Goal: Task Accomplishment & Management: Manage account settings

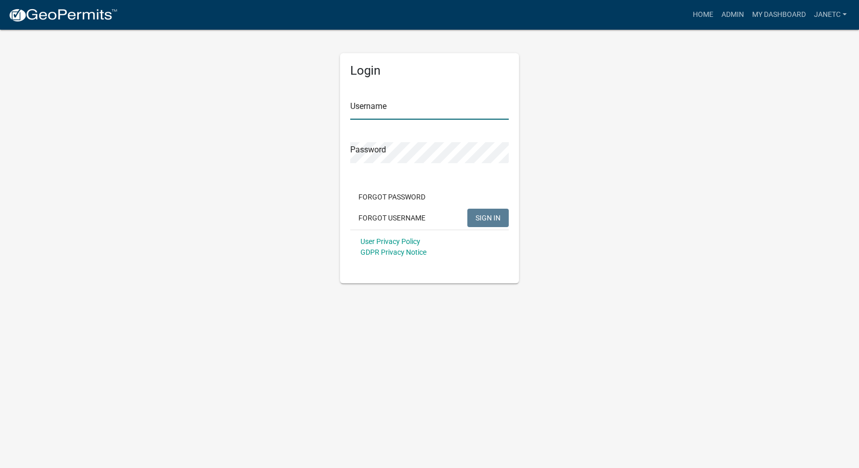
type input "janetc"
click at [494, 222] on span "SIGN IN" at bounding box center [488, 217] width 25 height 8
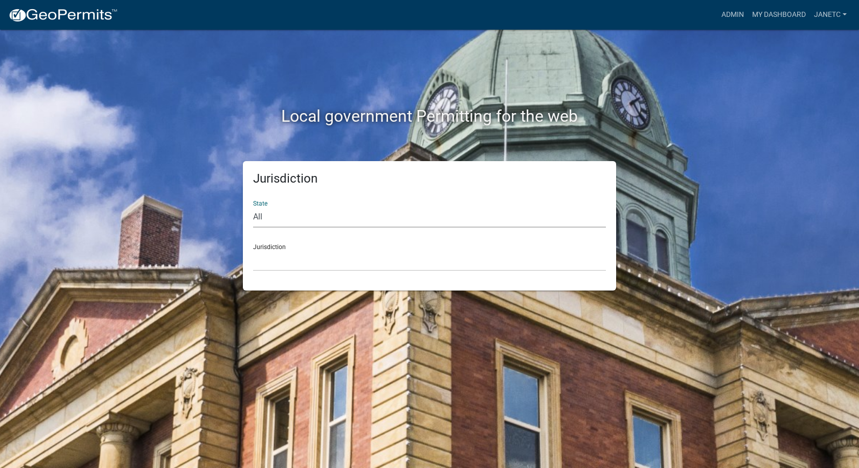
click at [314, 213] on select "All [US_STATE] [US_STATE] [US_STATE] [US_STATE] [US_STATE] [US_STATE] [US_STATE…" at bounding box center [429, 217] width 353 height 21
select select "[US_STATE]"
click at [253, 207] on select "All [US_STATE] [US_STATE] [US_STATE] [US_STATE] [US_STATE] [US_STATE] [US_STATE…" at bounding box center [429, 217] width 353 height 21
click at [268, 263] on select "City of [GEOGRAPHIC_DATA], [US_STATE] City of [GEOGRAPHIC_DATA], [US_STATE] Cit…" at bounding box center [429, 260] width 353 height 21
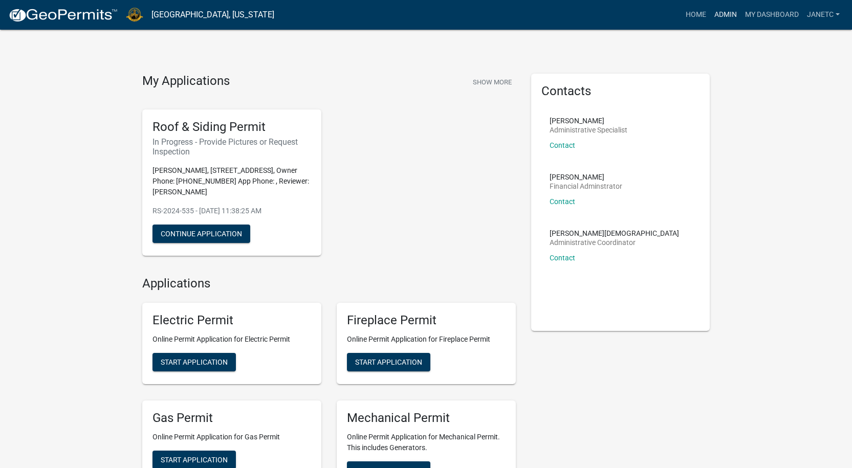
drag, startPoint x: 723, startPoint y: 14, endPoint x: 713, endPoint y: 24, distance: 14.1
click at [723, 14] on link "Admin" at bounding box center [725, 14] width 31 height 19
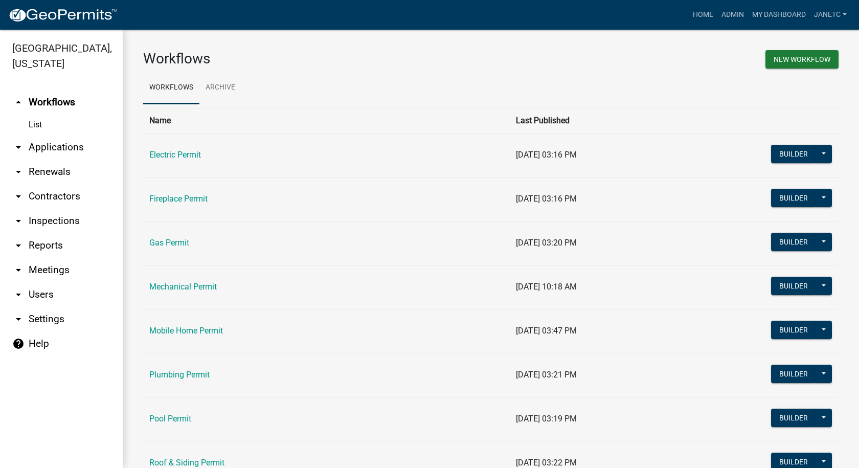
click at [60, 196] on link "arrow_drop_down Contractors" at bounding box center [61, 196] width 123 height 25
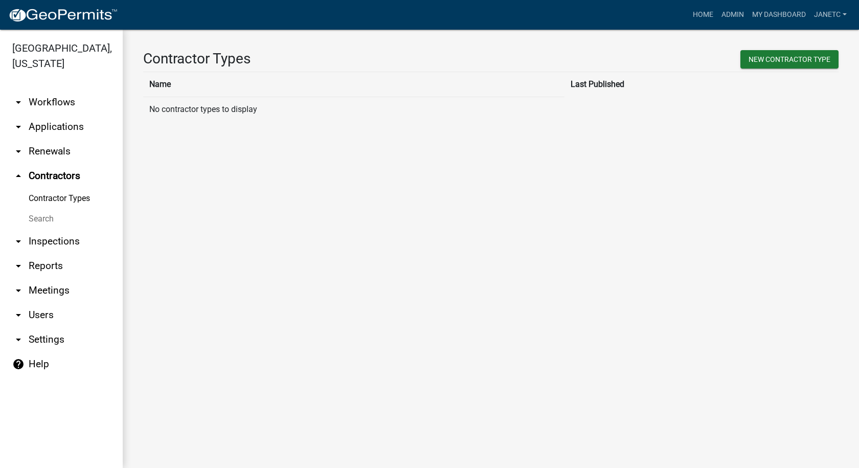
click at [45, 222] on link "Search" at bounding box center [61, 219] width 123 height 20
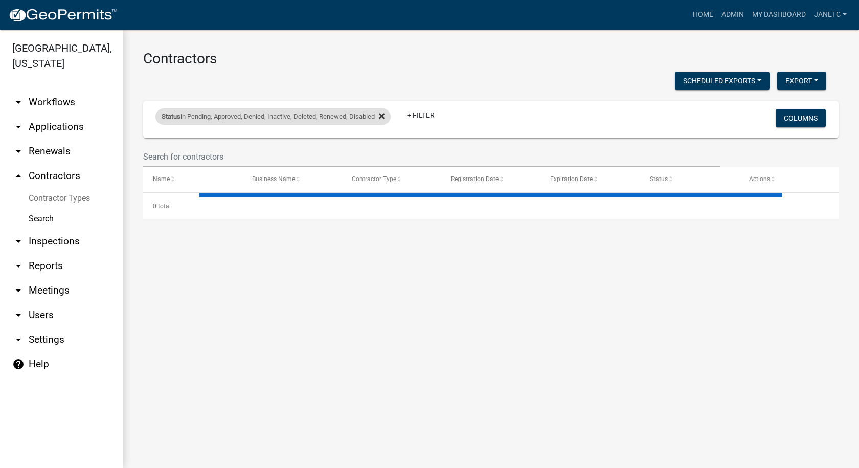
click at [385, 116] on icon at bounding box center [382, 116] width 6 height 6
select select "3: 100"
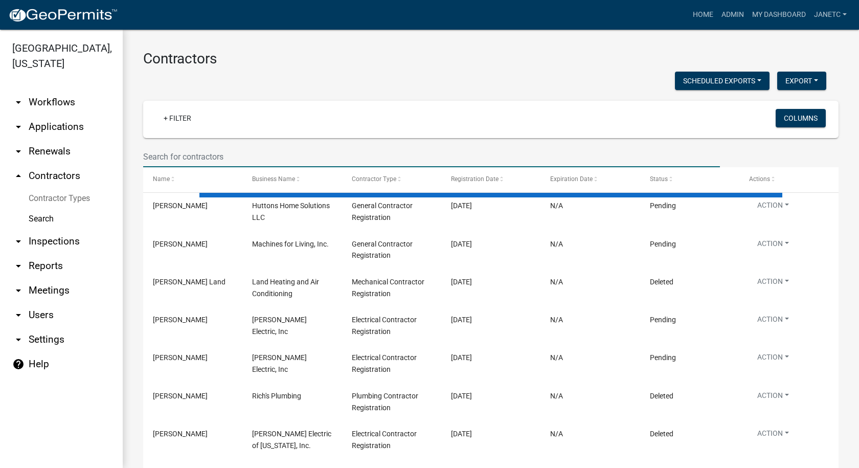
click at [242, 151] on input "text" at bounding box center [431, 156] width 577 height 21
type input "ekovich"
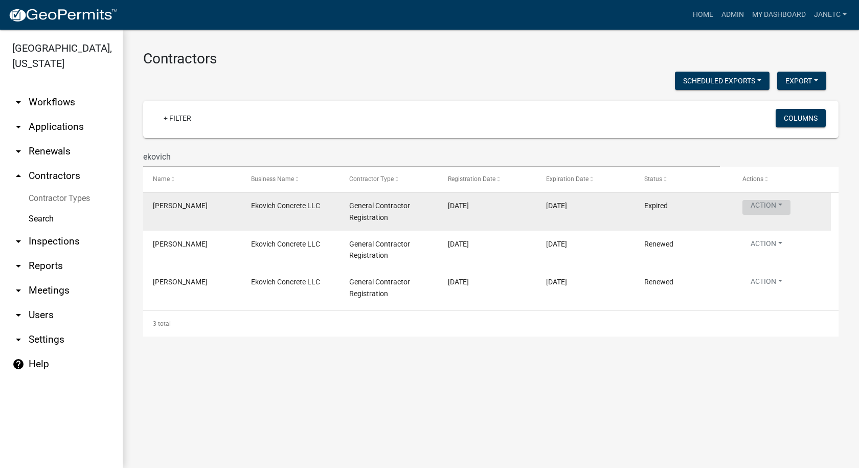
click at [786, 209] on button "Action" at bounding box center [767, 207] width 48 height 15
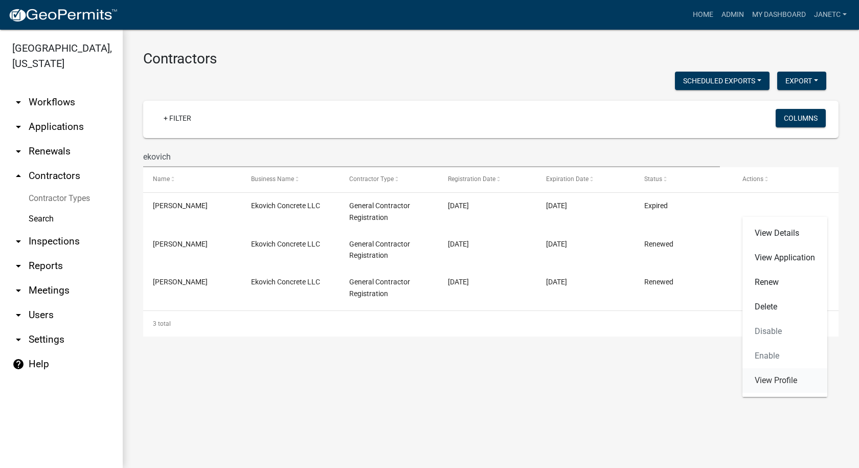
click at [761, 377] on link "View Profile" at bounding box center [785, 380] width 85 height 25
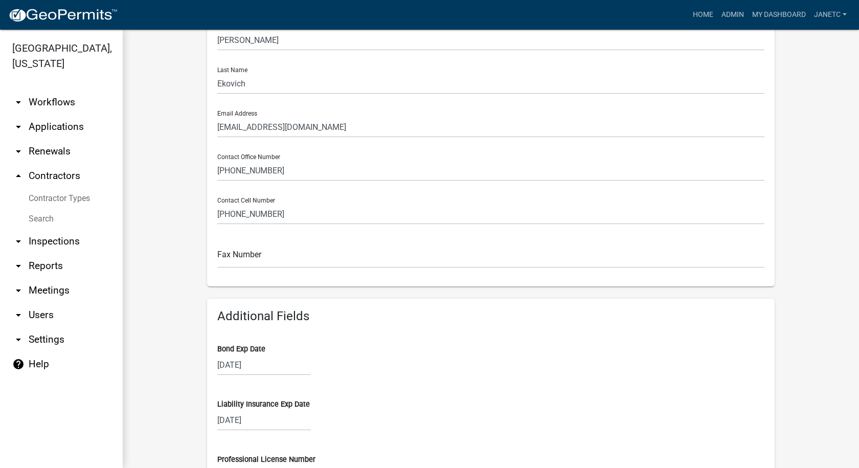
scroll to position [140, 0]
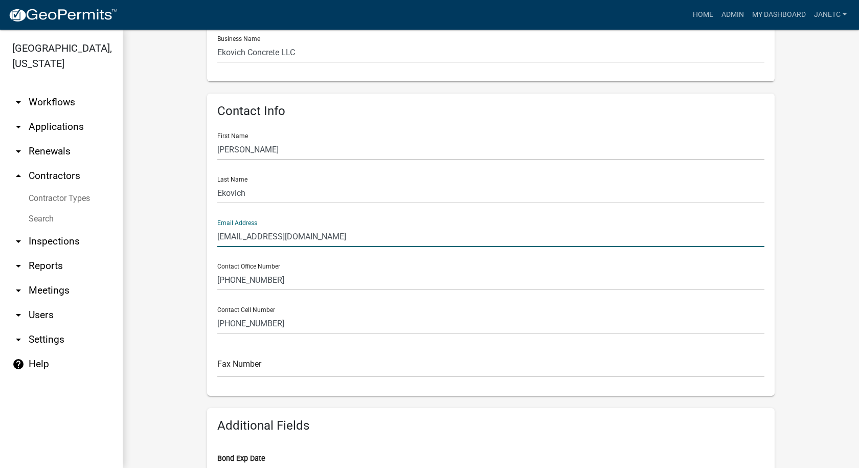
drag, startPoint x: 304, startPoint y: 236, endPoint x: 184, endPoint y: 234, distance: 120.2
click at [193, 238] on form "Profile Registrations Documents Ekovich Concrete Save Profile Business Name Eko…" at bounding box center [491, 408] width 696 height 973
